Goal: Task Accomplishment & Management: Manage account settings

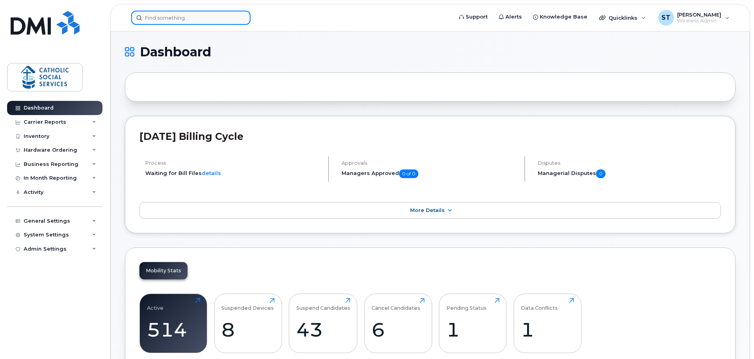
click at [181, 20] on input at bounding box center [190, 18] width 119 height 14
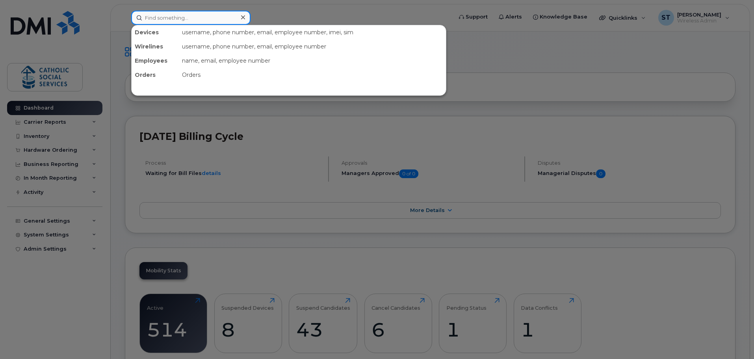
click at [199, 19] on input at bounding box center [190, 18] width 119 height 14
paste input "780-914-4387"
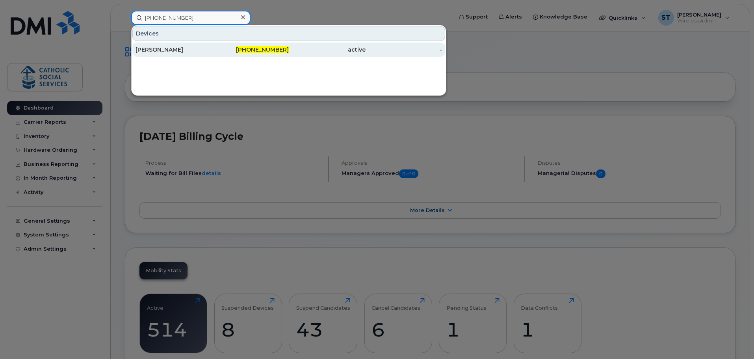
type input "780-914-4387"
click at [157, 46] on div "[PERSON_NAME]" at bounding box center [174, 50] width 77 height 8
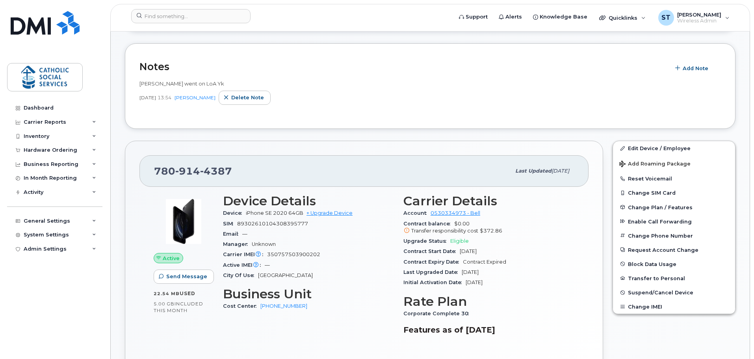
scroll to position [118, 0]
click at [639, 148] on link "Edit Device / Employee" at bounding box center [674, 148] width 122 height 14
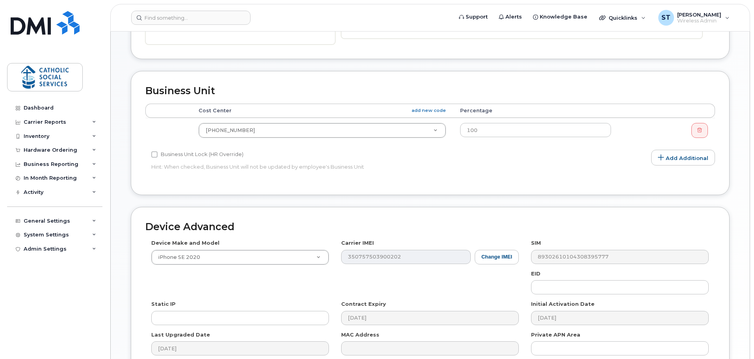
scroll to position [331, 0]
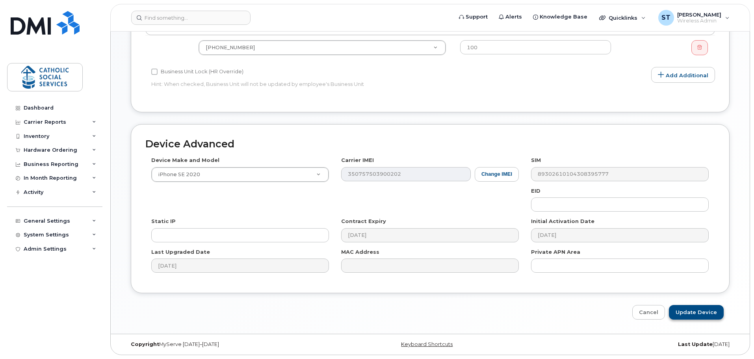
type input "[PERSON_NAME]"
click at [690, 311] on input "Update Device" at bounding box center [696, 312] width 55 height 15
type input "Saving..."
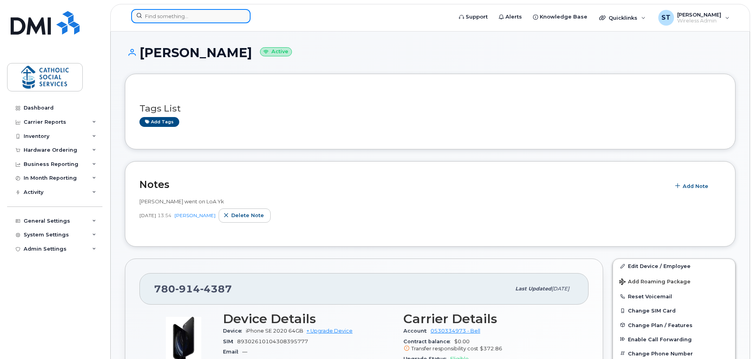
click at [195, 14] on input at bounding box center [190, 16] width 119 height 14
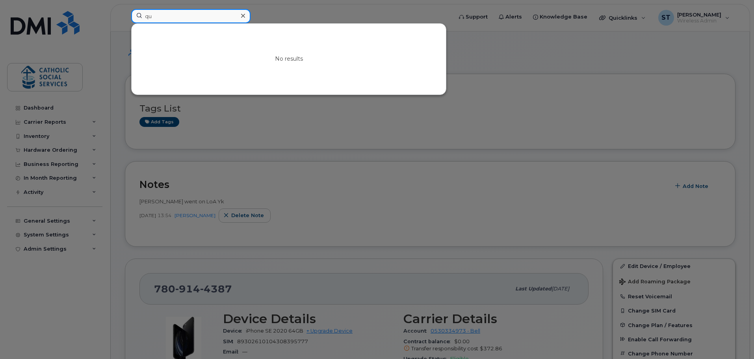
type input "q"
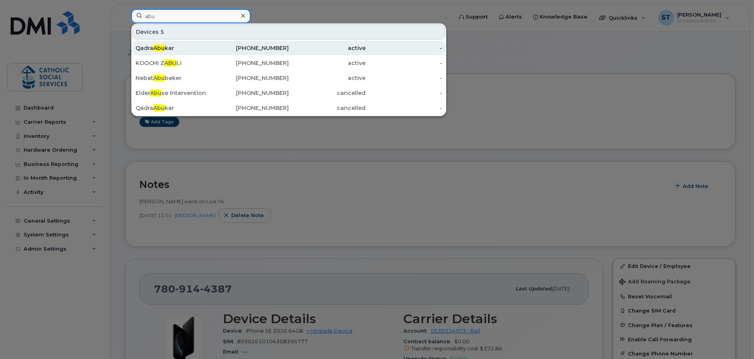
type input "abu"
click at [178, 49] on div "Qadra [PERSON_NAME]" at bounding box center [174, 48] width 77 height 8
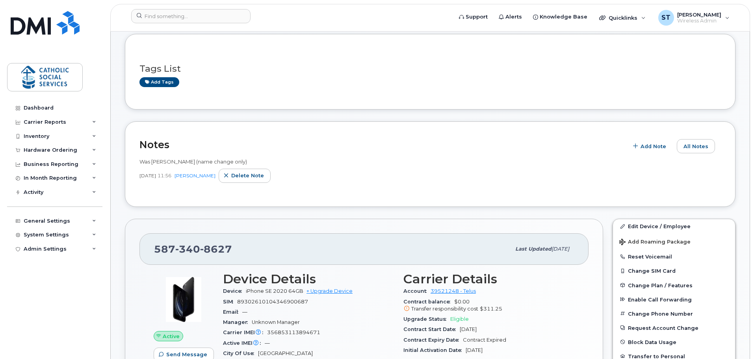
scroll to position [79, 0]
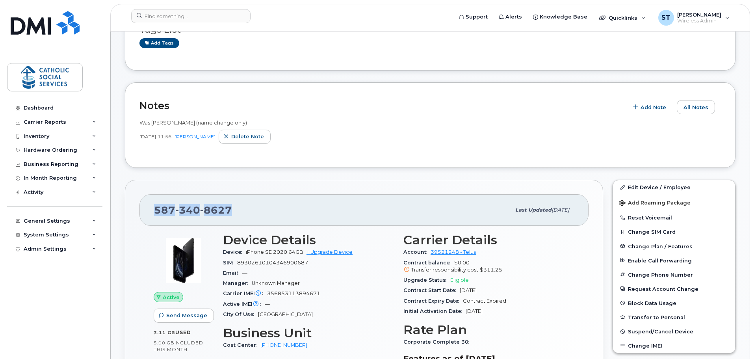
drag, startPoint x: 229, startPoint y: 210, endPoint x: 158, endPoint y: 204, distance: 71.1
click at [152, 204] on div "[PHONE_NUMBER] Last updated [DATE]" at bounding box center [363, 210] width 449 height 32
copy span "[PHONE_NUMBER]"
